Goal: Task Accomplishment & Management: Manage account settings

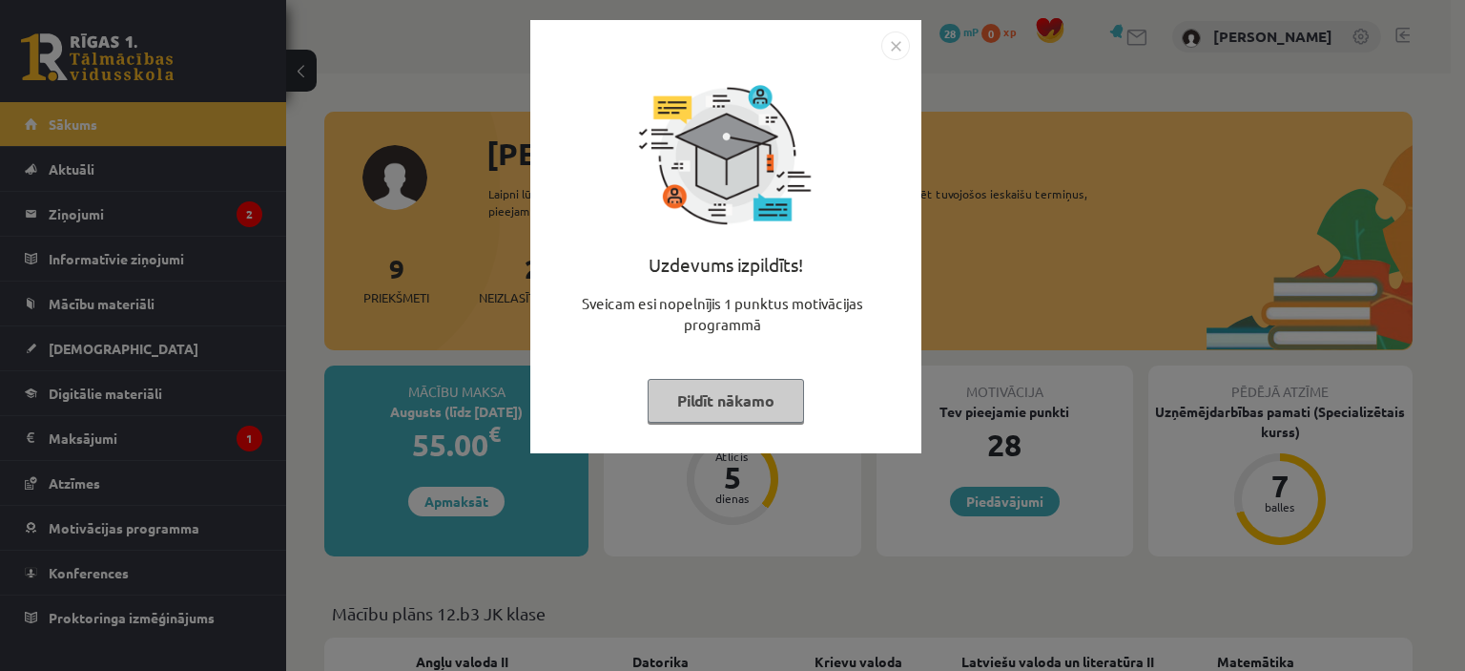
click at [893, 49] on img "Close" at bounding box center [895, 45] width 29 height 29
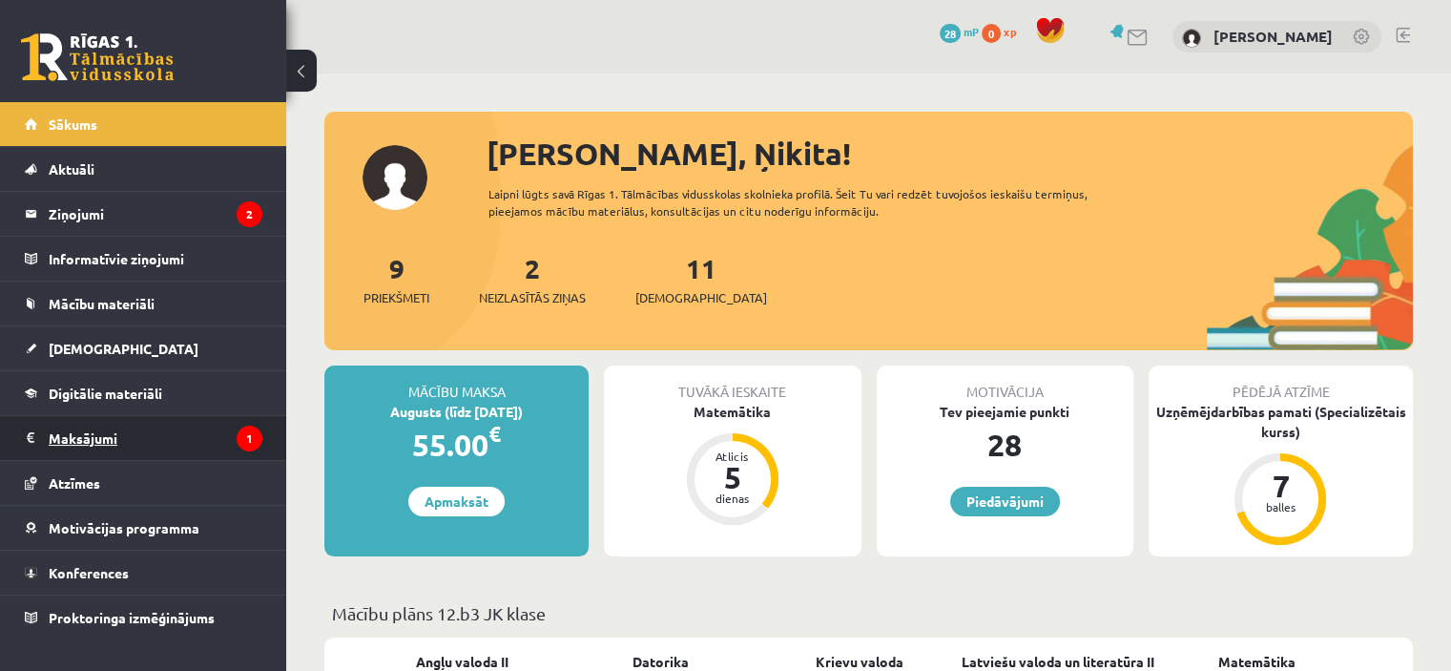
click at [80, 438] on legend "Maksājumi 1" at bounding box center [156, 438] width 214 height 44
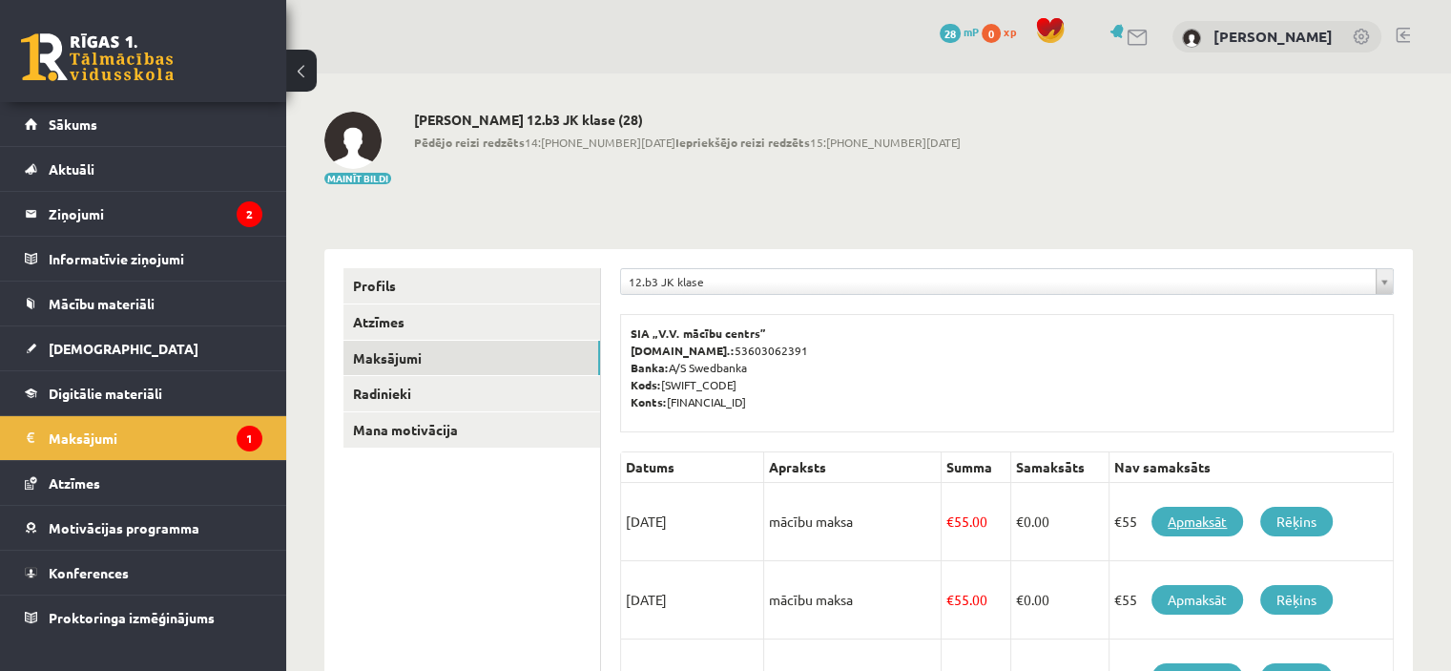
click at [1204, 524] on link "Apmaksāt" at bounding box center [1197, 522] width 92 height 30
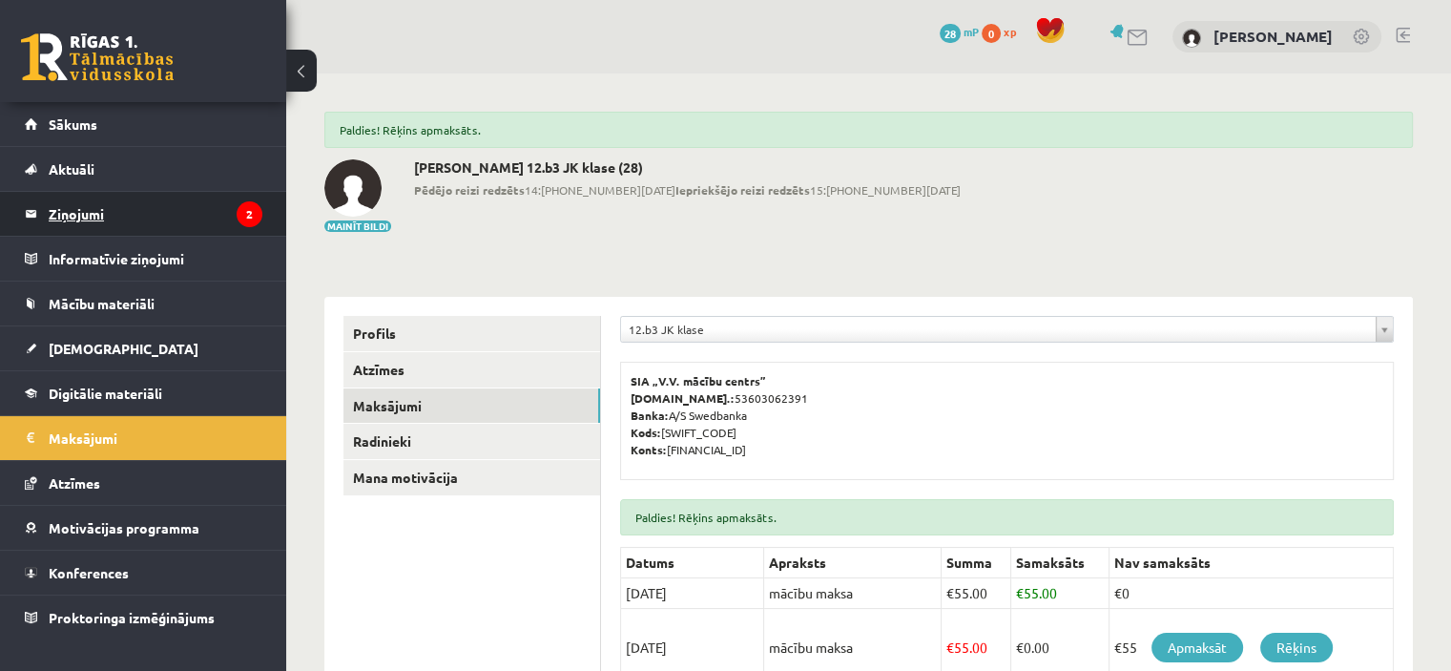
click at [92, 221] on legend "Ziņojumi 2" at bounding box center [156, 214] width 214 height 44
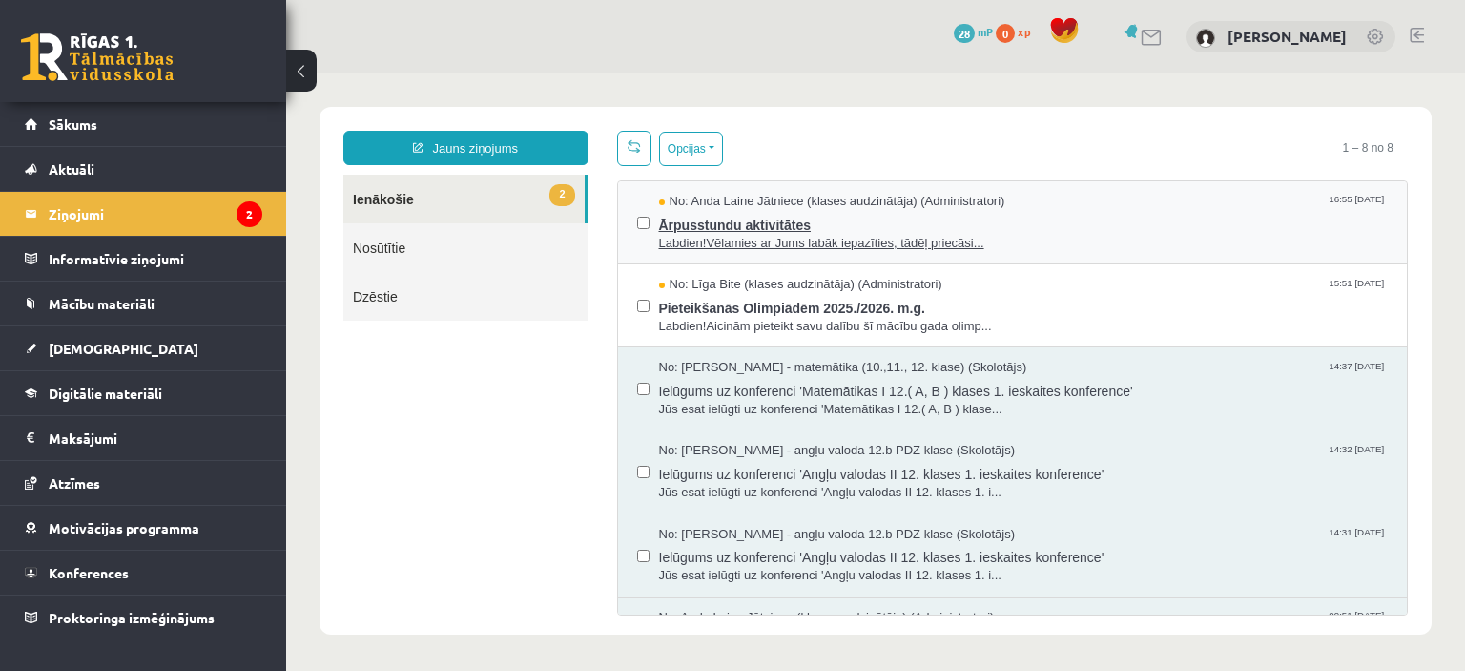
click at [748, 247] on span "Labdien!Vēlamies ar Jums labāk iepazīties, tādēļ priecāsi..." at bounding box center [1024, 244] width 730 height 18
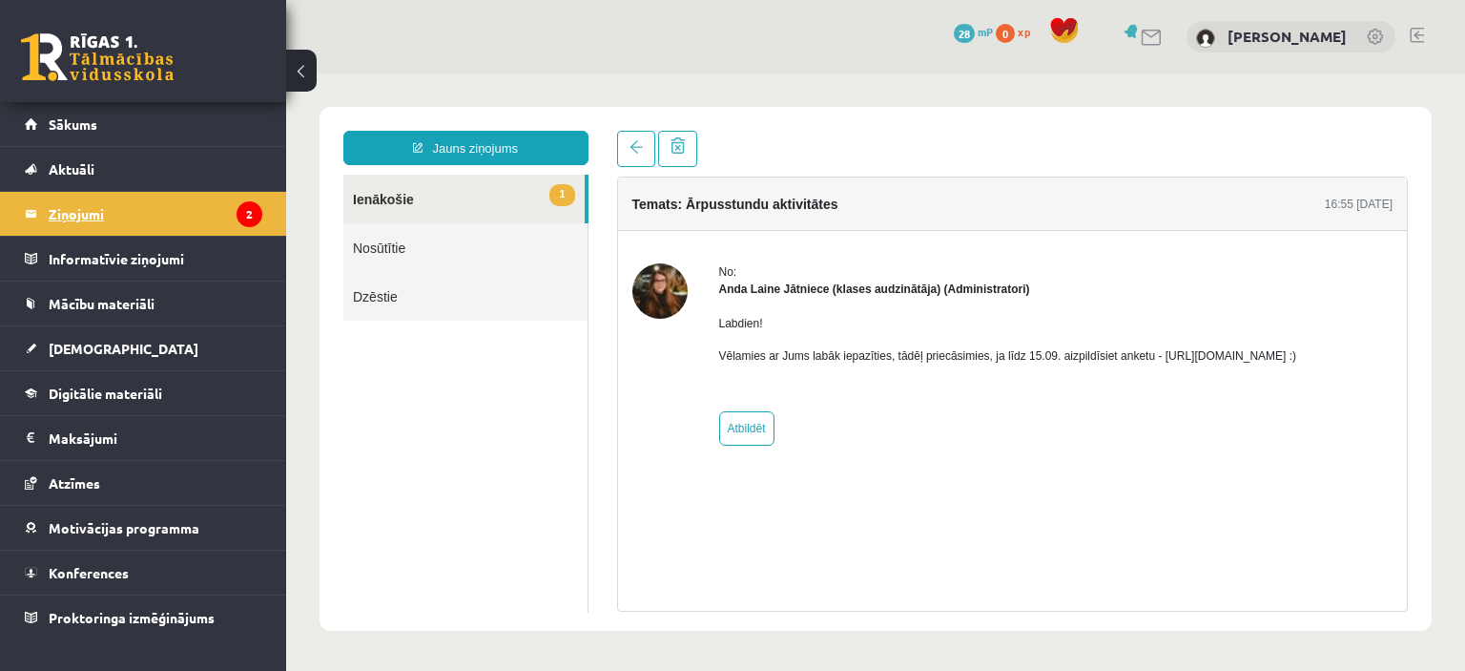
click at [78, 222] on legend "Ziņojumi 2" at bounding box center [156, 214] width 214 height 44
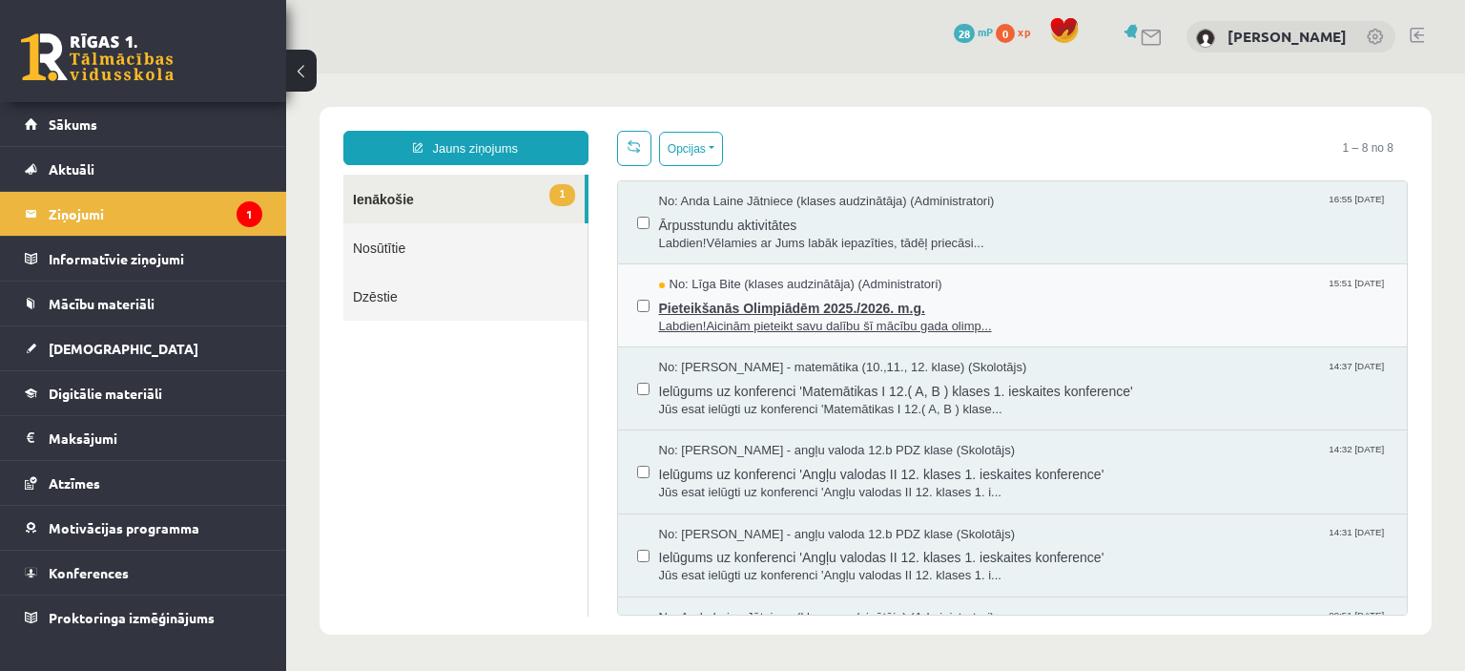
click at [797, 305] on span "Pieteikšanās Olimpiādēm 2025./2026. m.g." at bounding box center [1024, 306] width 730 height 24
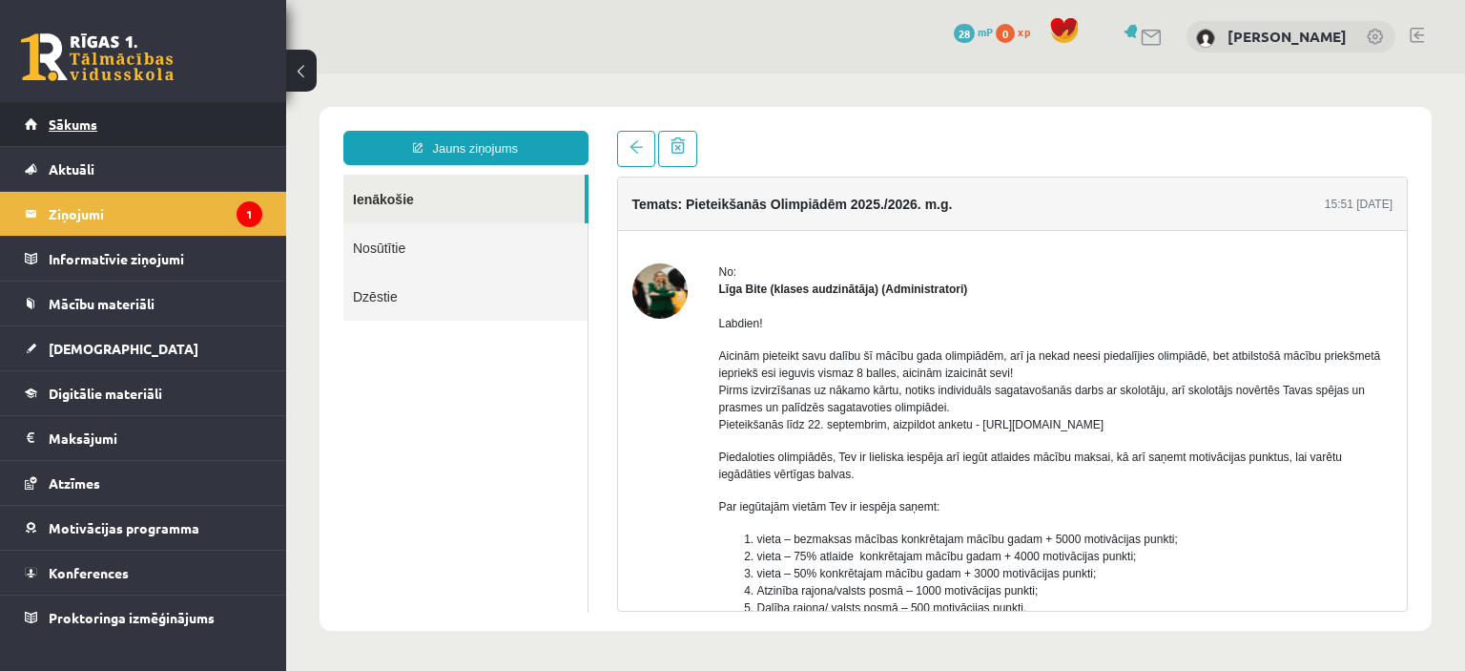
click at [120, 119] on link "Sākums" at bounding box center [144, 124] width 238 height 44
